Goal: Find specific page/section: Locate item on page

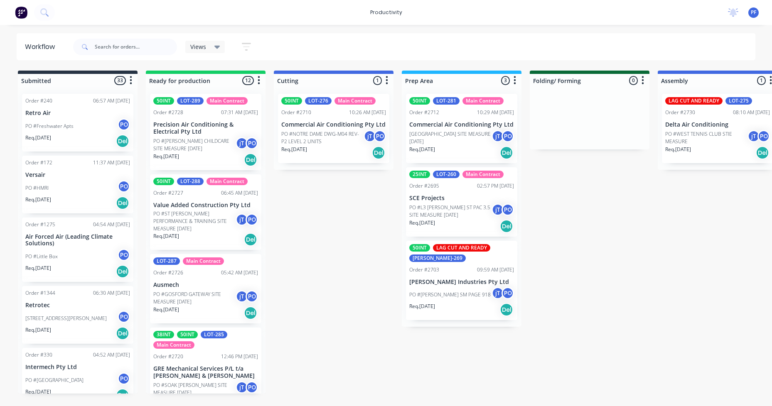
click at [450, 199] on p "SCE Projects" at bounding box center [461, 198] width 105 height 7
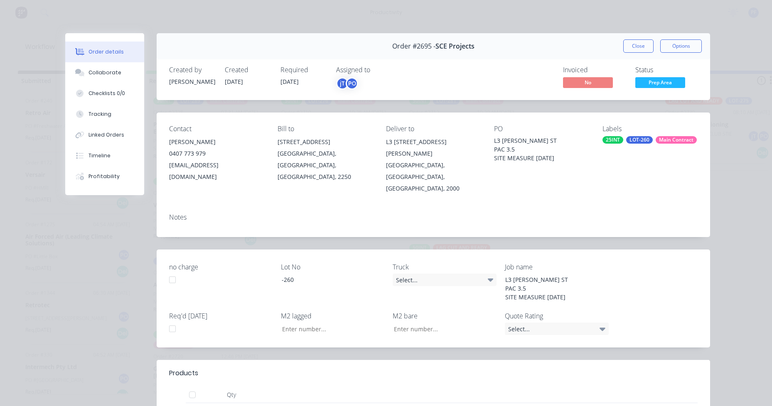
click at [650, 140] on div "25INT LOT-260 Main Contract" at bounding box center [649, 139] width 95 height 7
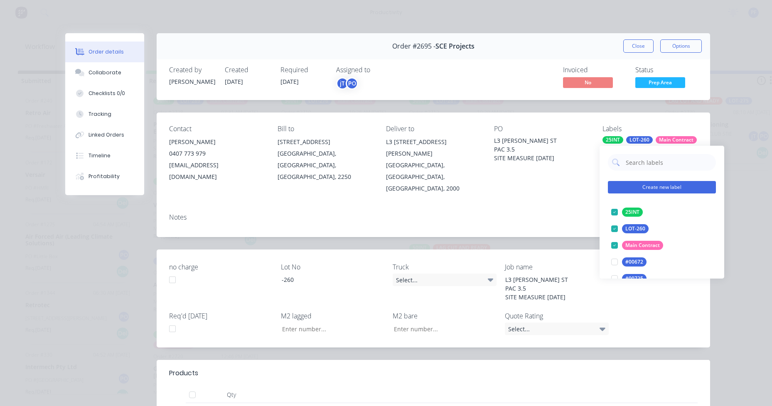
click at [657, 161] on input "text" at bounding box center [668, 162] width 87 height 17
type input "lag cut"
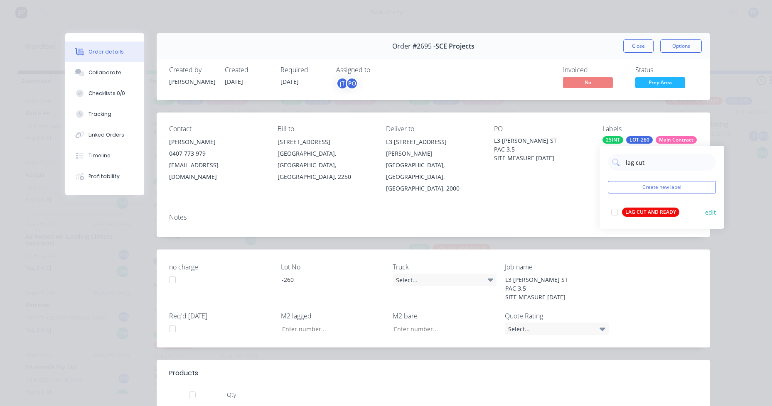
click at [653, 214] on div "LAG CUT AND READY" at bounding box center [650, 212] width 57 height 9
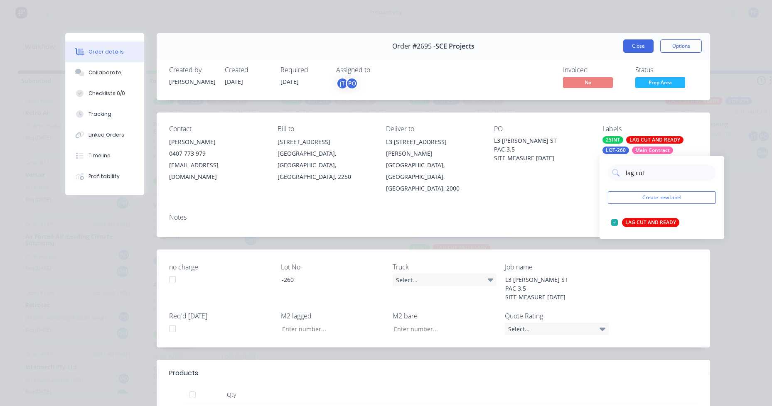
click at [643, 41] on button "Close" at bounding box center [638, 45] width 30 height 13
